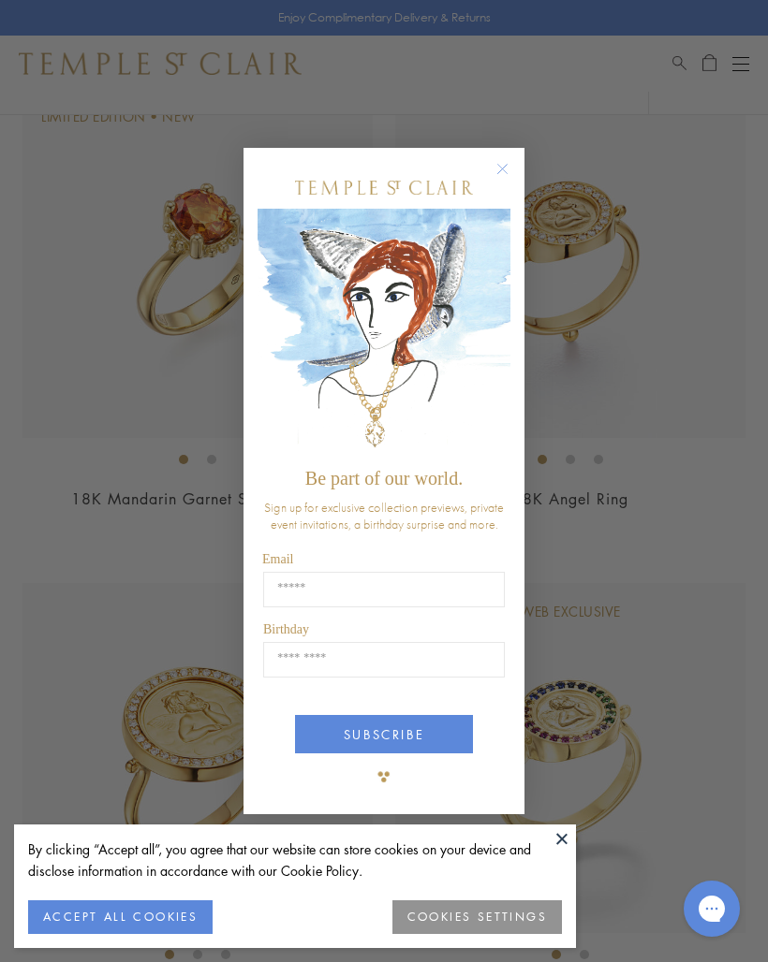
scroll to position [1723, 0]
click at [498, 166] on circle "Close dialog" at bounding box center [502, 169] width 22 height 22
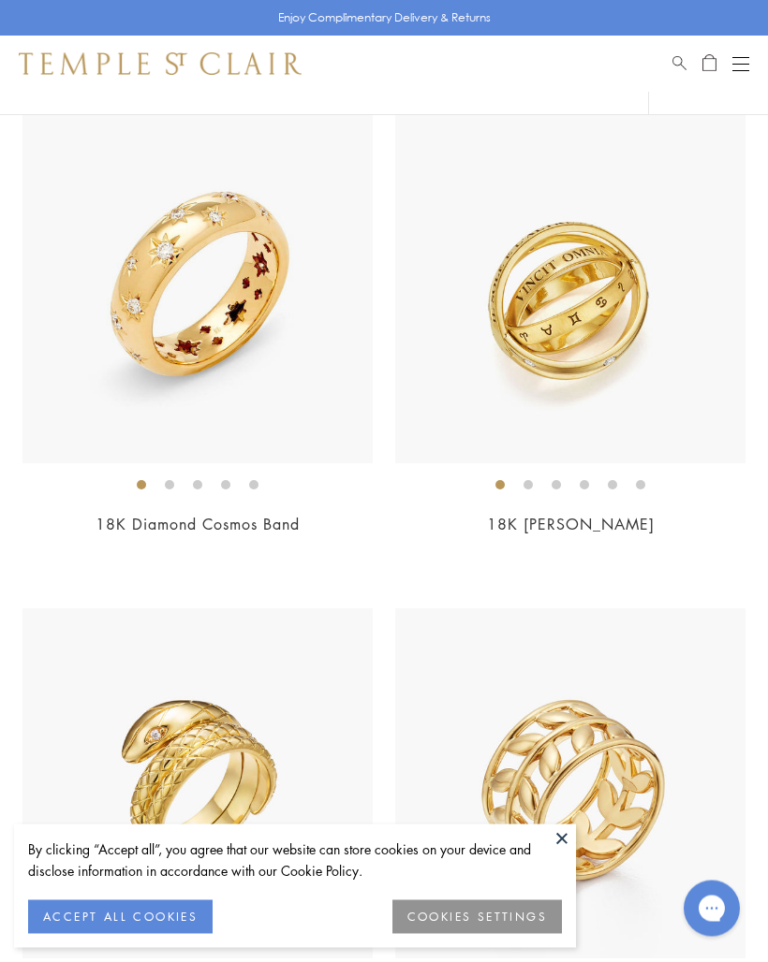
scroll to position [8629, 0]
click at [181, 354] on img at bounding box center [197, 288] width 350 height 350
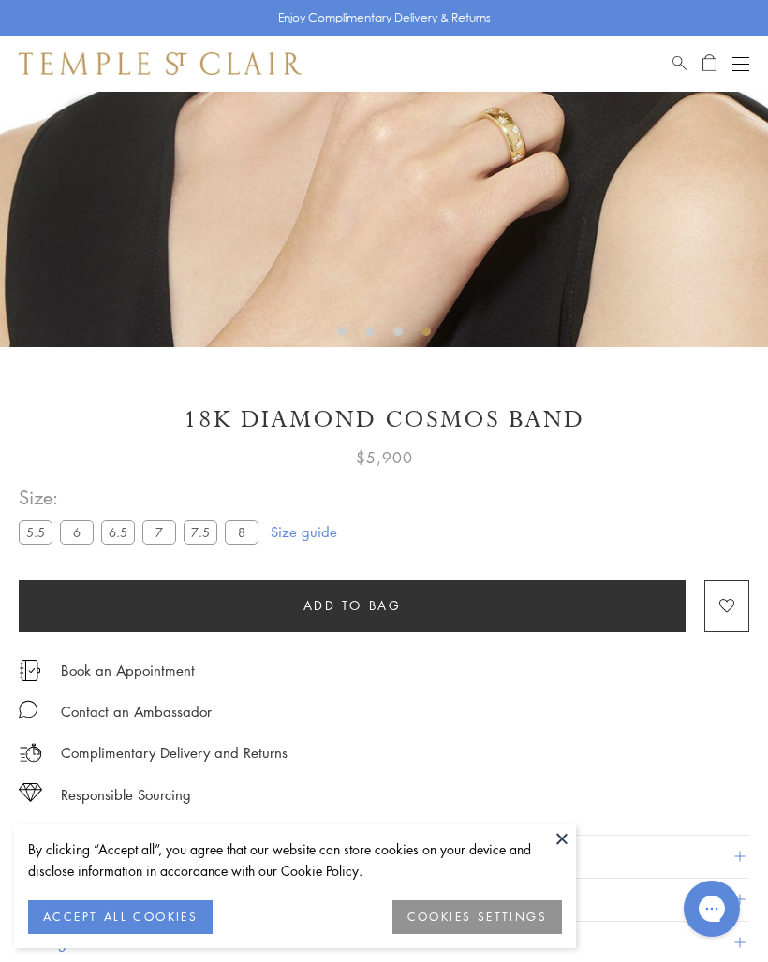
scroll to position [515, 0]
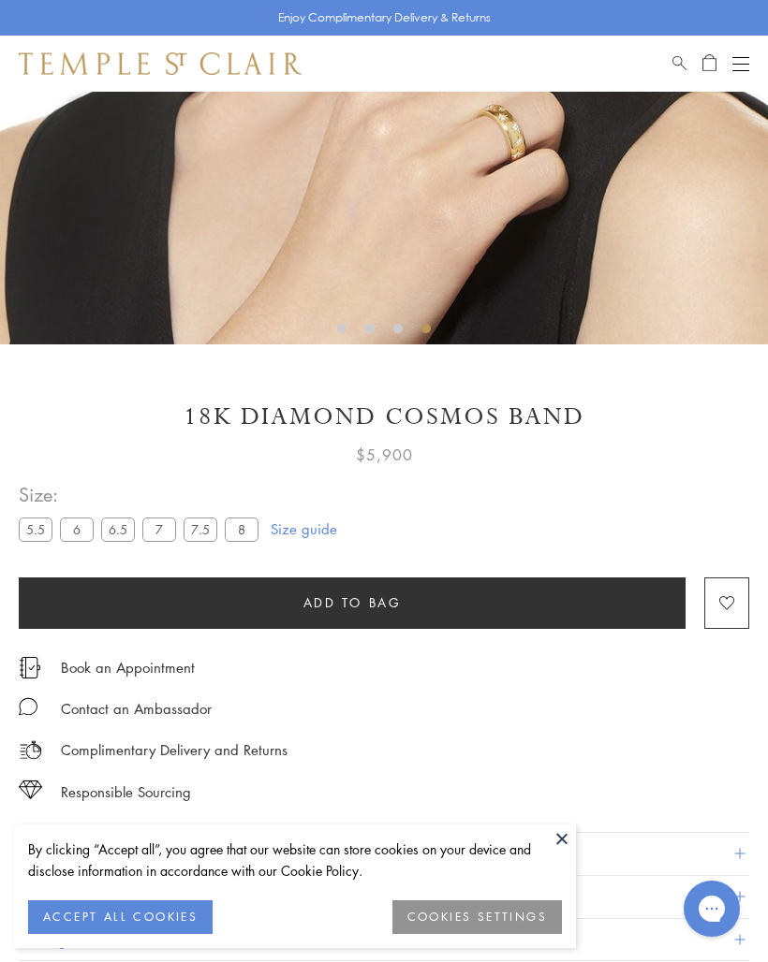
click at [81, 527] on label "6" at bounding box center [77, 529] width 34 height 23
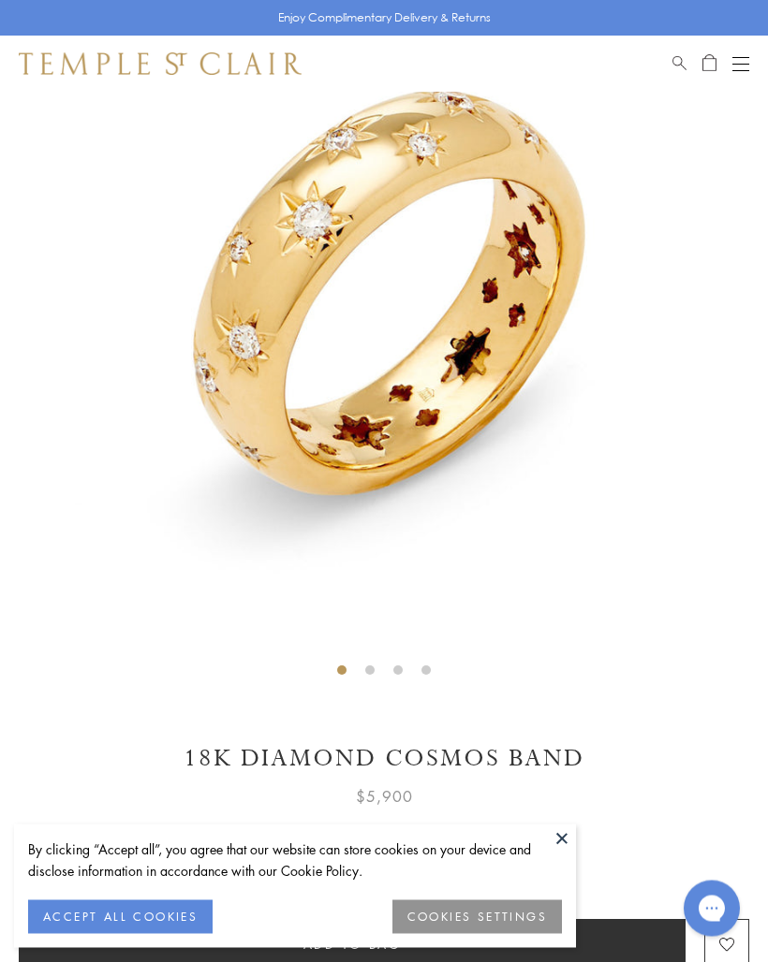
scroll to position [92, 0]
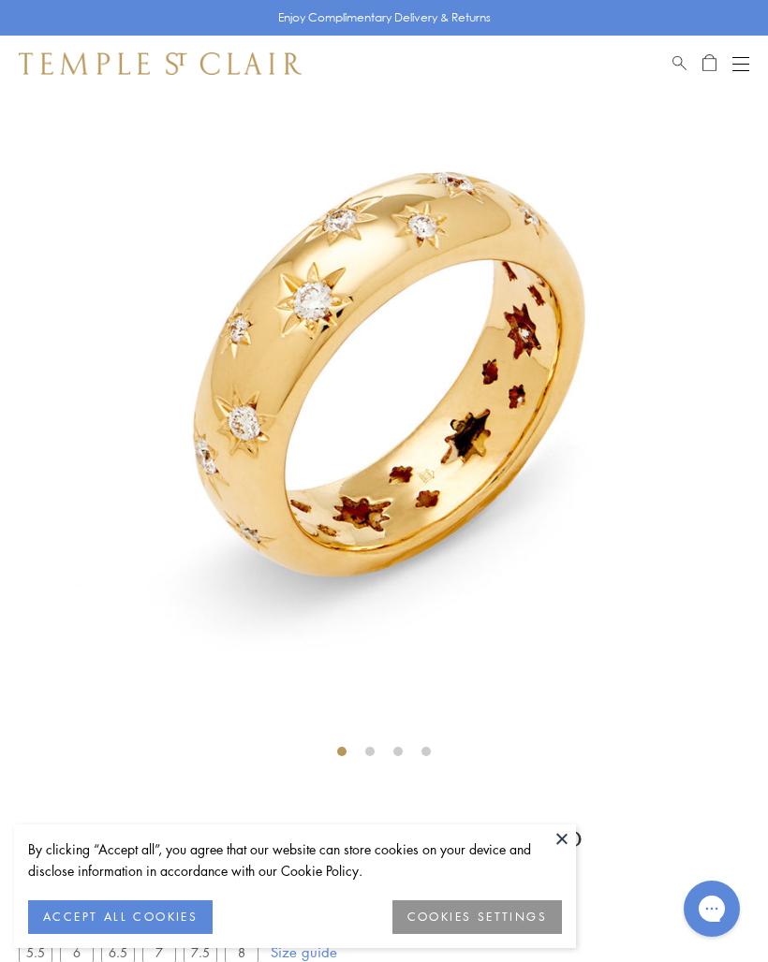
click at [110, 916] on button "ACCEPT ALL COOKIES" at bounding box center [120, 918] width 184 height 34
